Goal: Transaction & Acquisition: Purchase product/service

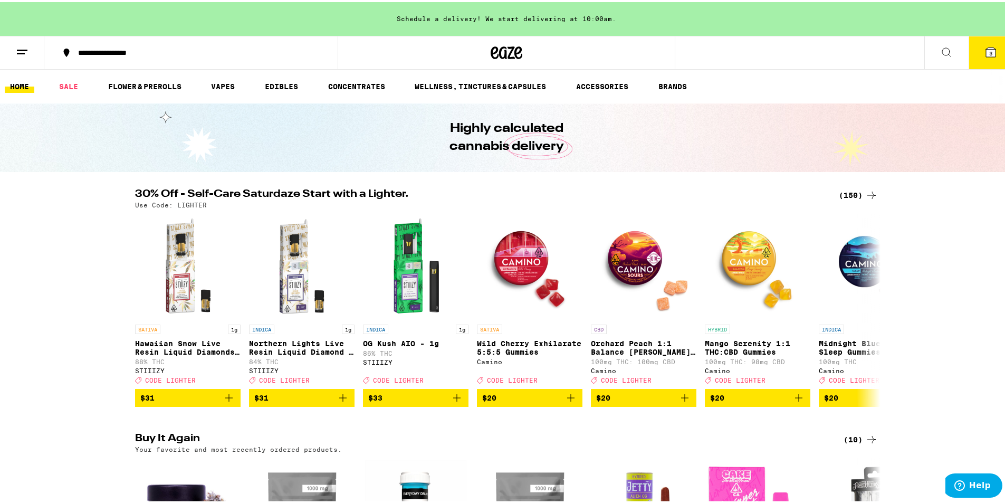
click at [989, 51] on span "3" at bounding box center [990, 51] width 3 height 6
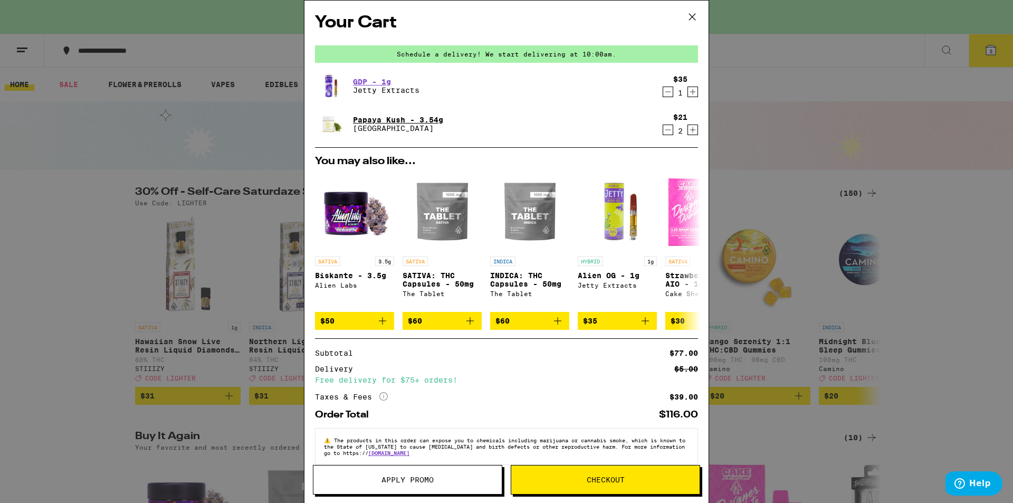
click at [386, 122] on link "Papaya Kush - 3.54g" at bounding box center [398, 120] width 90 height 8
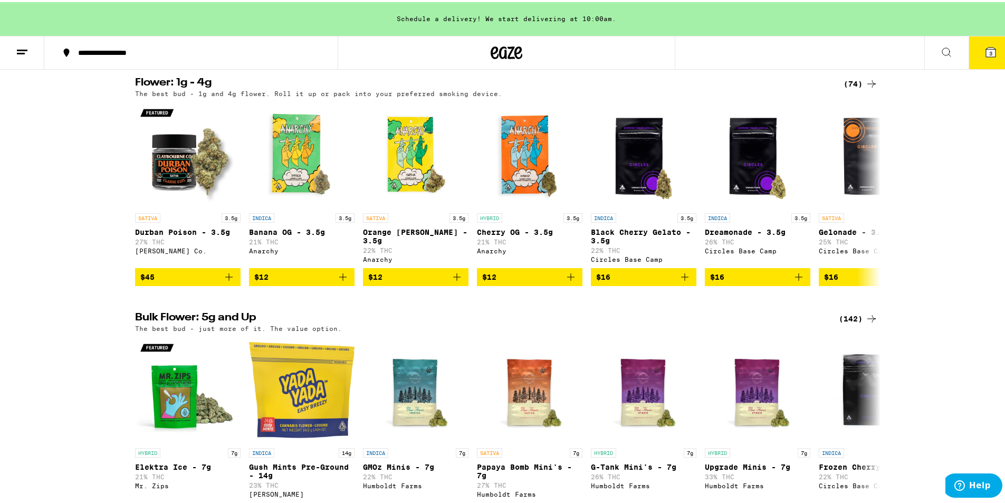
scroll to position [590, 0]
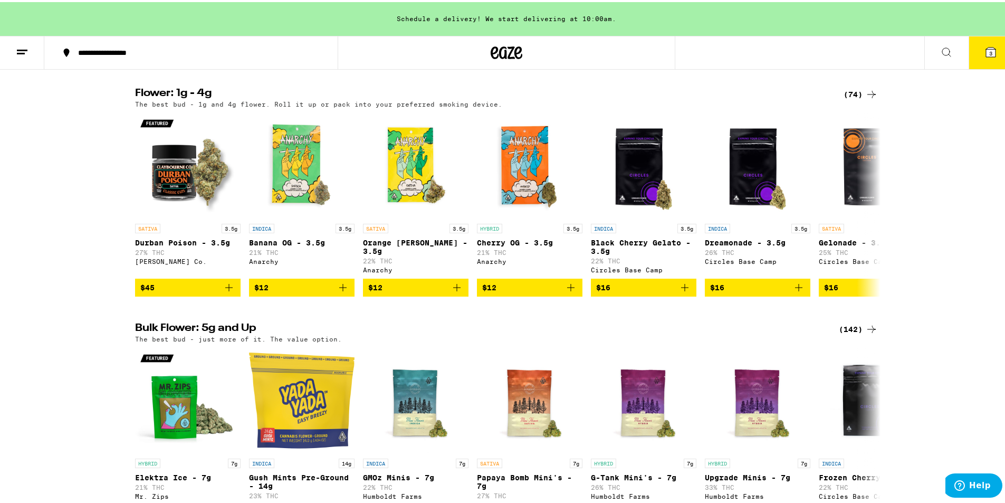
click at [848, 99] on div "(74)" at bounding box center [861, 92] width 34 height 13
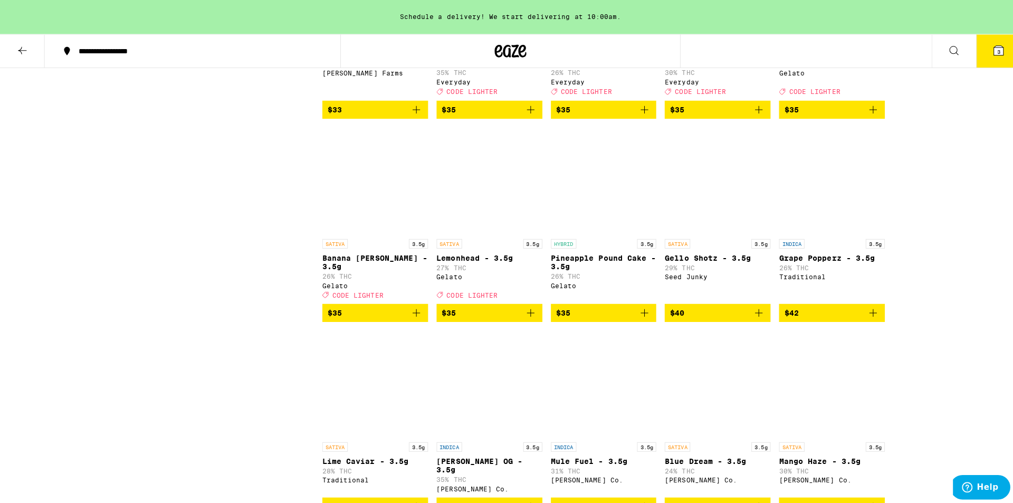
scroll to position [1100, 0]
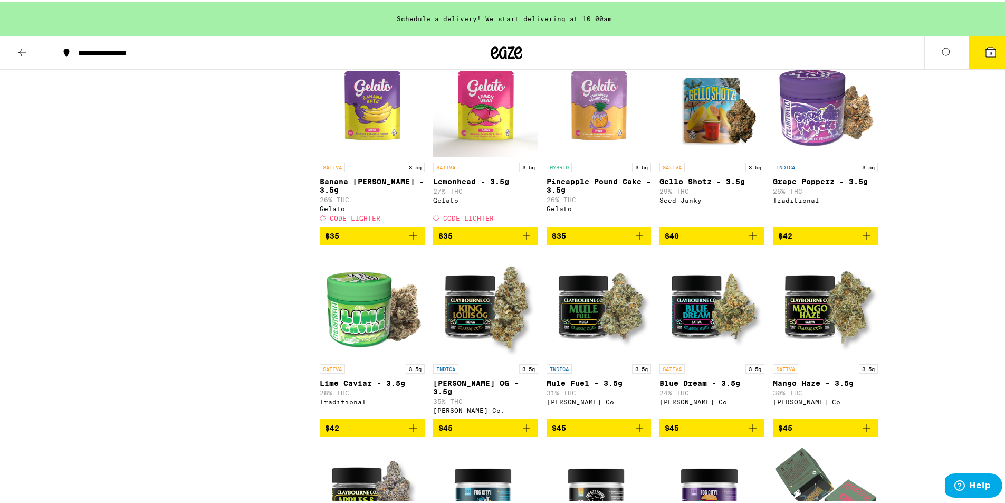
click at [496, 351] on img "Open page for King Louis OG - 3.5g from Claybourne Co." at bounding box center [485, 304] width 105 height 106
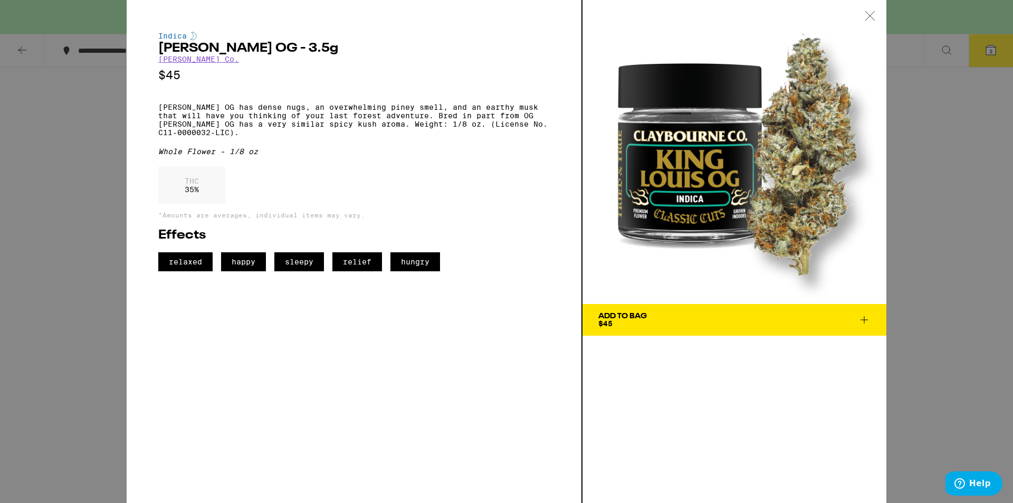
click at [708, 328] on button "Add To Bag $45" at bounding box center [734, 320] width 304 height 32
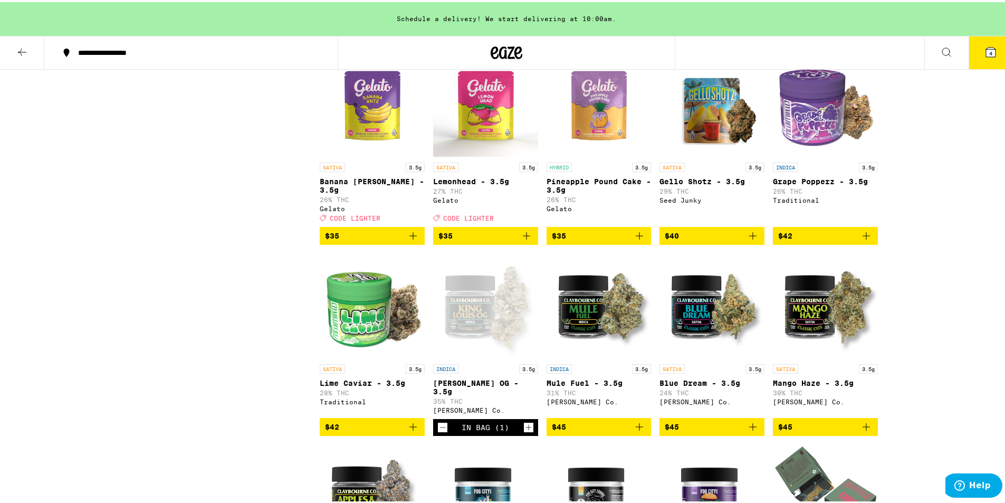
click at [986, 54] on icon at bounding box center [990, 49] width 9 height 9
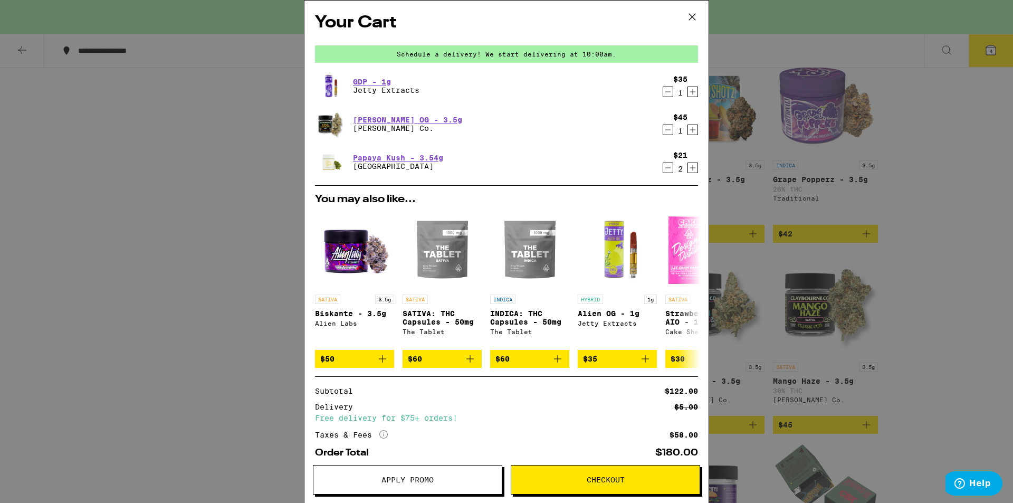
click at [609, 18] on h2 "Your Cart" at bounding box center [506, 23] width 383 height 24
click at [237, 33] on div "Your Cart Schedule a delivery! We start delivering at 10:00am. GDP - 1g Jetty E…" at bounding box center [506, 251] width 1013 height 503
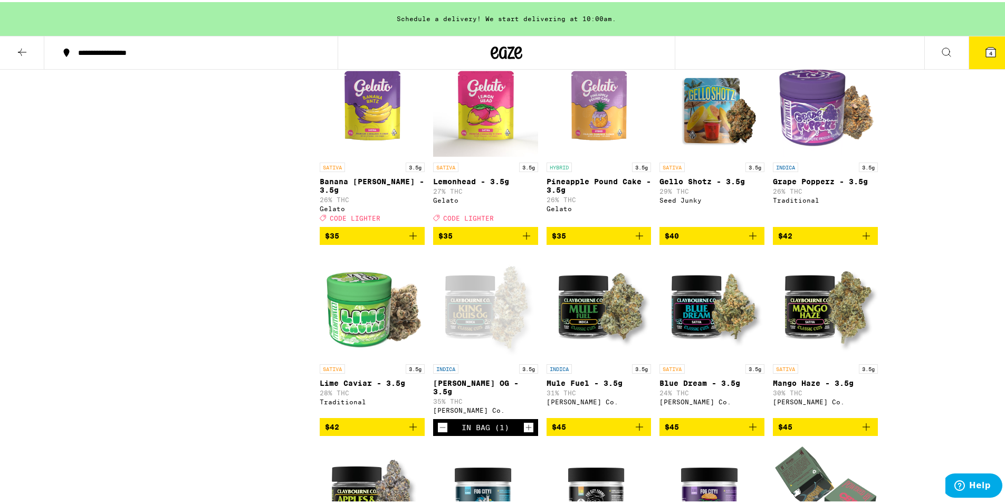
click at [973, 50] on button "4" at bounding box center [991, 50] width 44 height 33
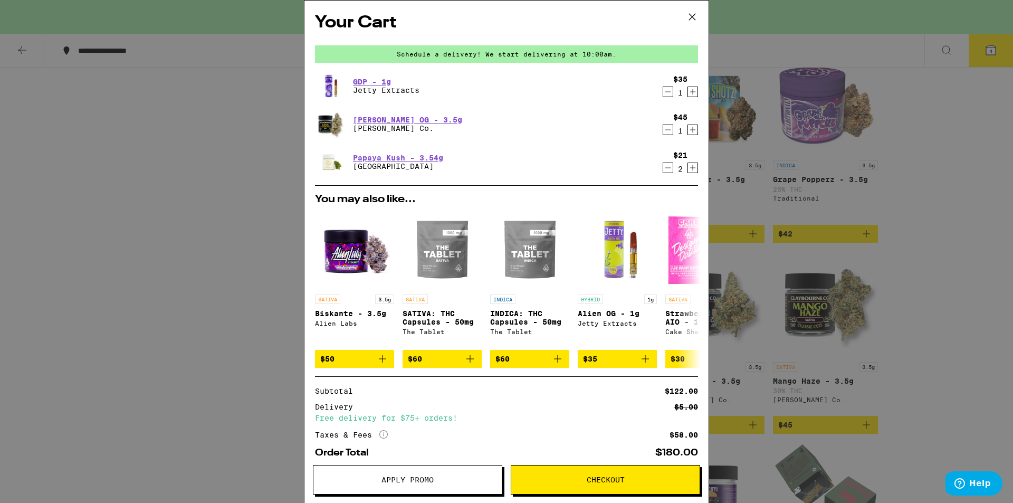
click at [663, 91] on icon "Decrement" at bounding box center [667, 91] width 9 height 13
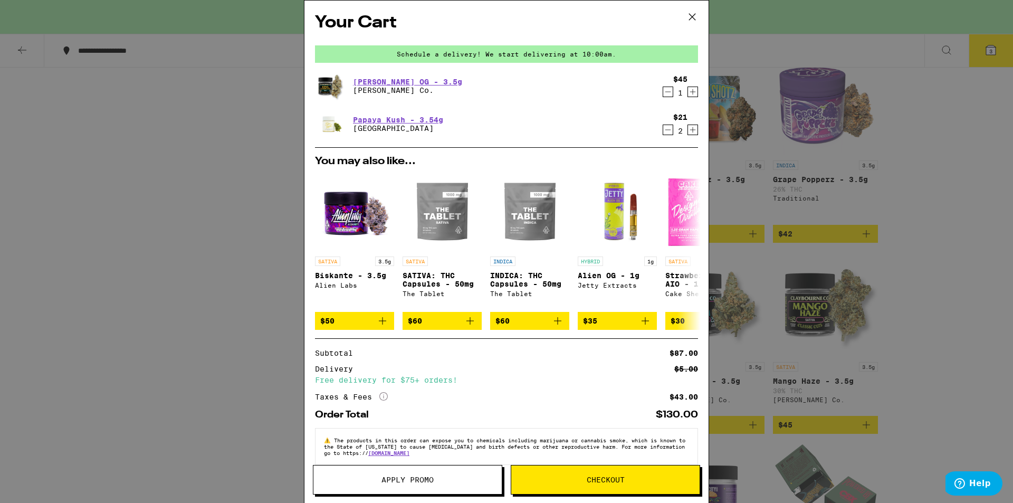
click at [579, 477] on span "Checkout" at bounding box center [605, 479] width 188 height 7
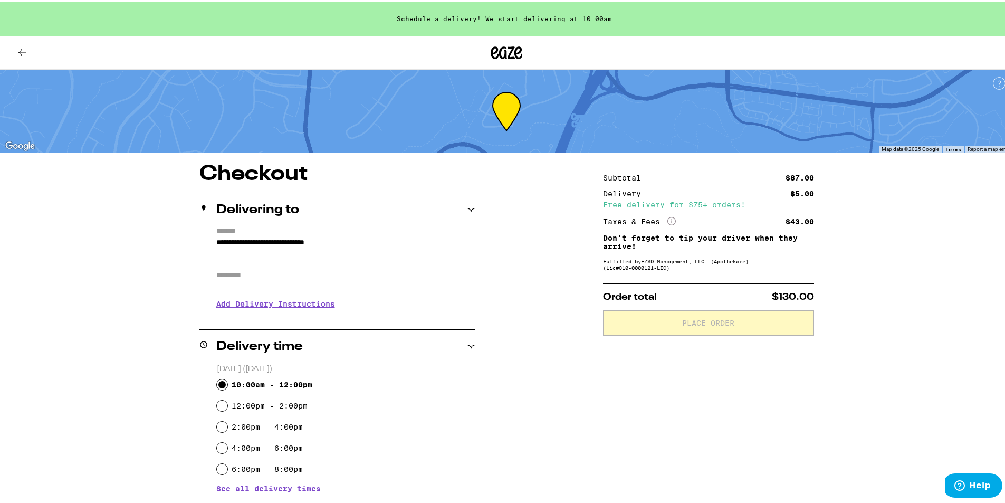
click at [217, 380] on input "10:00am - 12:00pm" at bounding box center [222, 382] width 11 height 11
radio input "true"
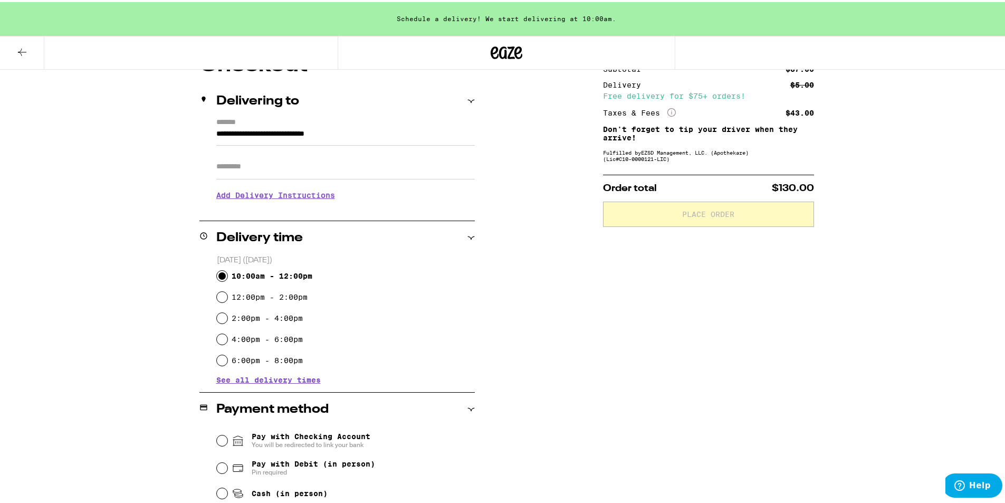
scroll to position [120, 0]
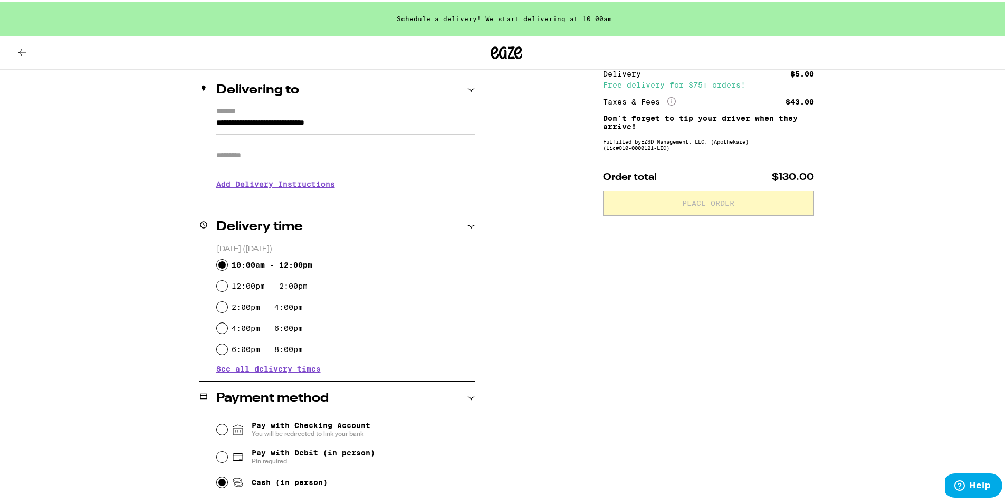
click at [217, 482] on input "Cash (in person)" at bounding box center [222, 480] width 11 height 11
radio input "true"
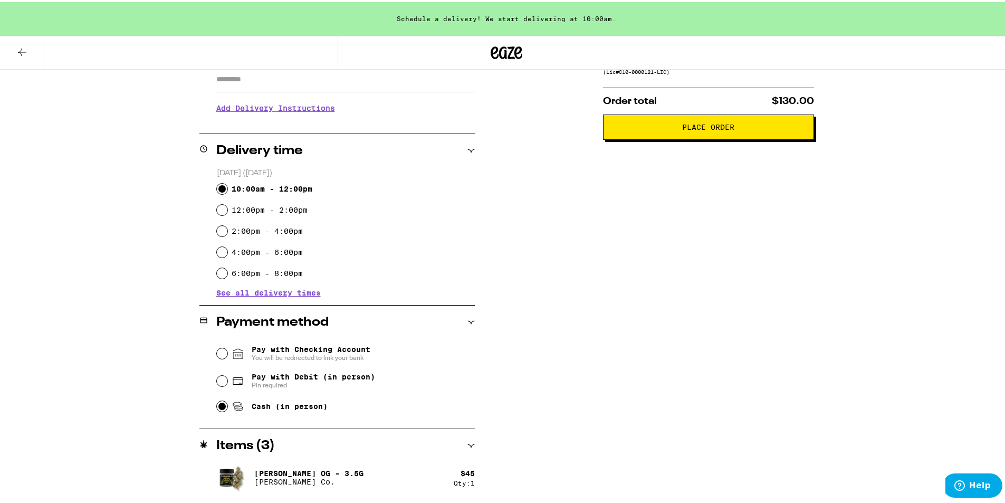
scroll to position [181, 0]
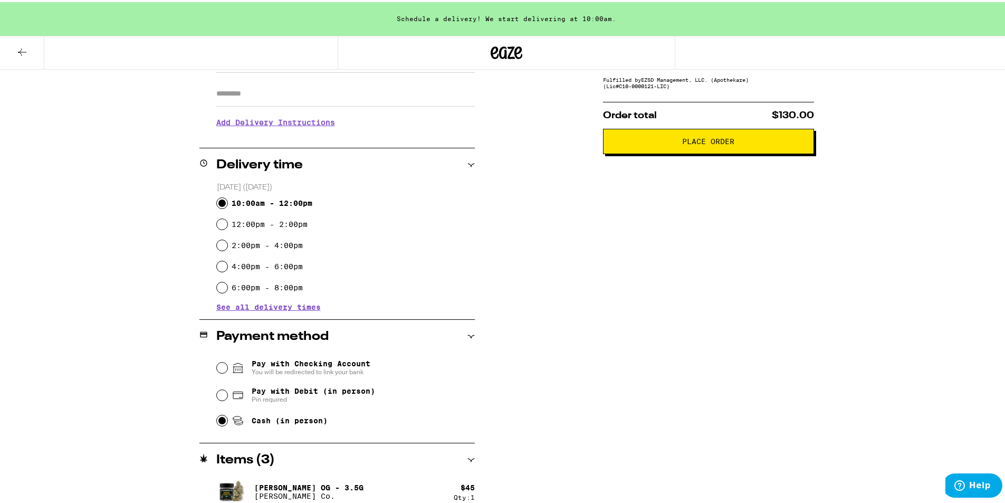
click at [727, 138] on span "Place Order" at bounding box center [708, 139] width 52 height 7
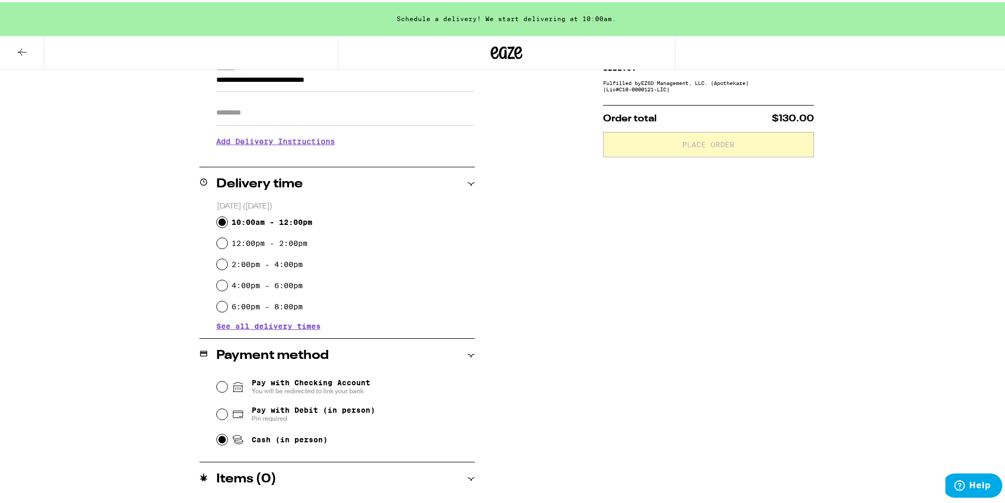
scroll to position [162, 0]
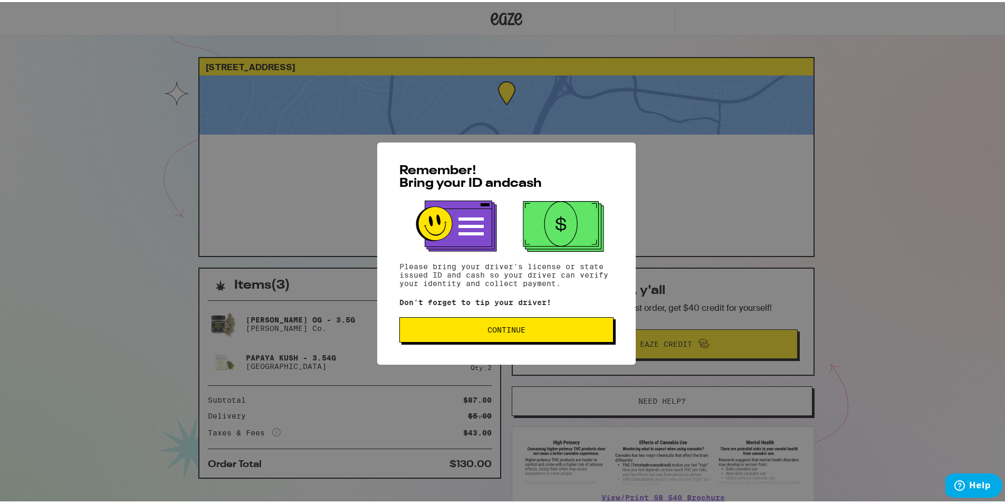
click at [499, 330] on span "Continue" at bounding box center [506, 327] width 38 height 7
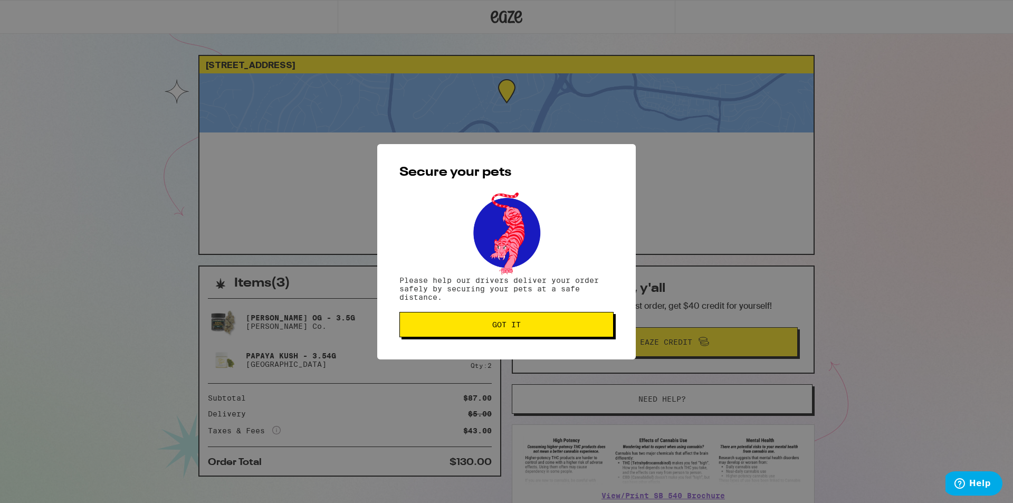
click at [501, 332] on button "Got it" at bounding box center [506, 324] width 214 height 25
